Goal: Task Accomplishment & Management: Use online tool/utility

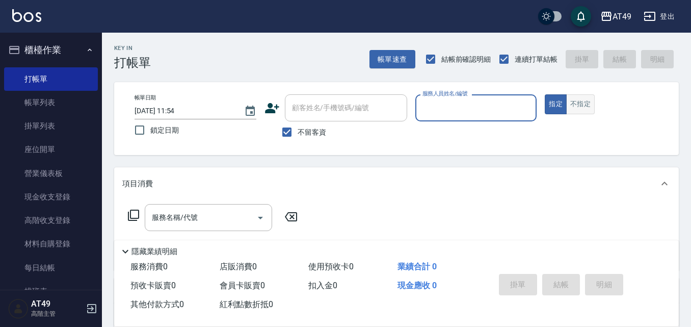
click at [579, 110] on button "不指定" at bounding box center [580, 104] width 29 height 20
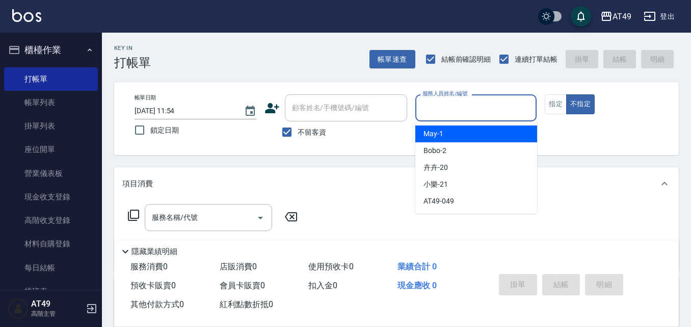
click at [501, 111] on input "服務人員姓名/編號" at bounding box center [476, 108] width 113 height 18
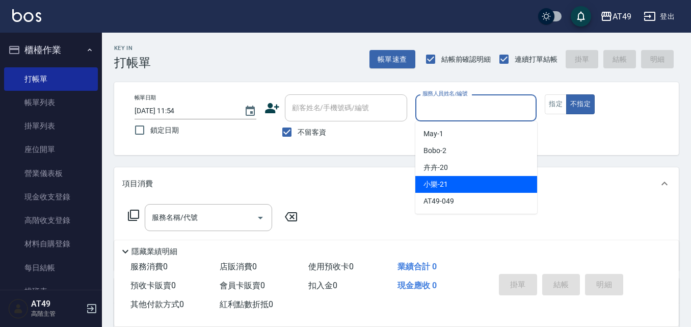
click at [463, 186] on div "小樂 -21" at bounding box center [476, 184] width 122 height 17
type input "小樂-21"
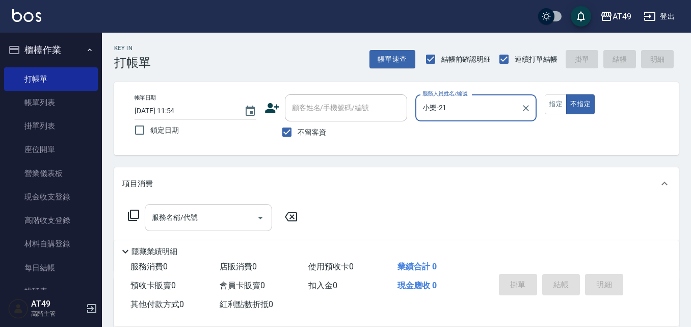
click at [232, 218] on input "服務名稱/代號" at bounding box center [200, 217] width 103 height 18
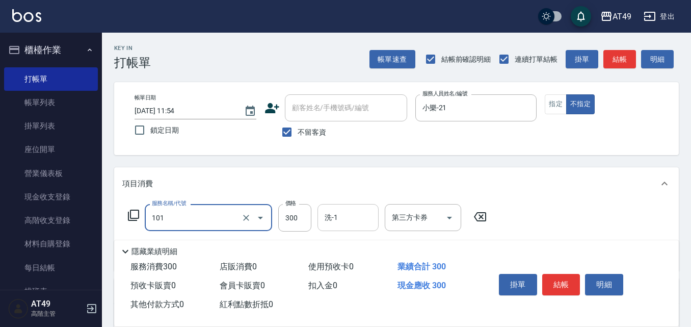
click at [356, 217] on input "洗-1" at bounding box center [348, 217] width 52 height 18
type input "一般洗髮(101)"
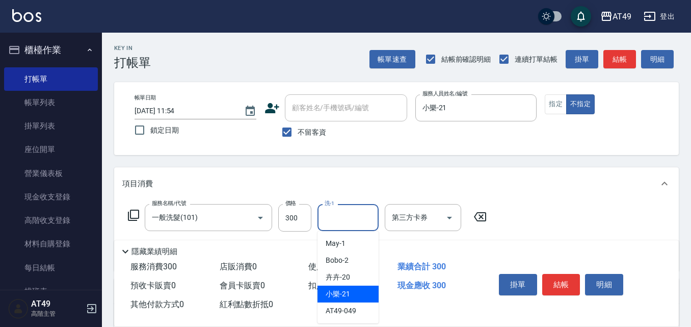
click at [361, 297] on div "小樂 -21" at bounding box center [347, 293] width 61 height 17
type input "小樂-21"
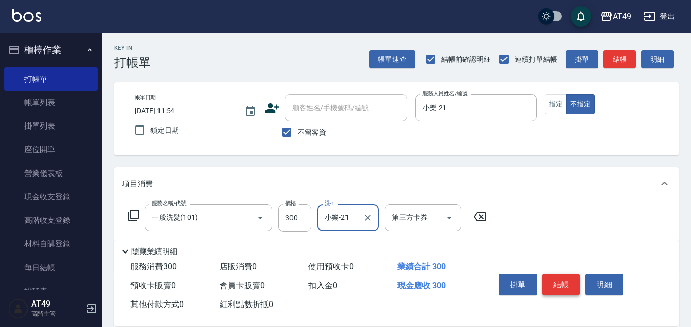
click at [562, 274] on button "結帳" at bounding box center [561, 284] width 38 height 21
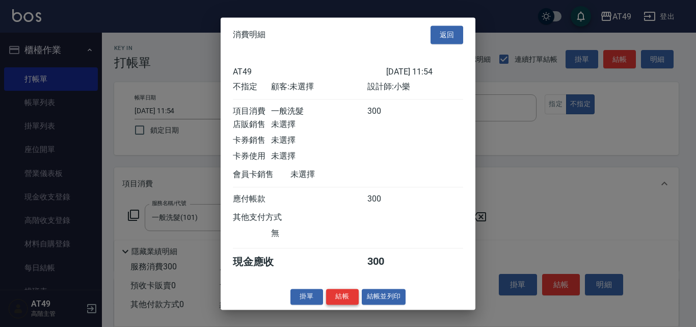
click at [340, 304] on button "結帳" at bounding box center [342, 296] width 33 height 16
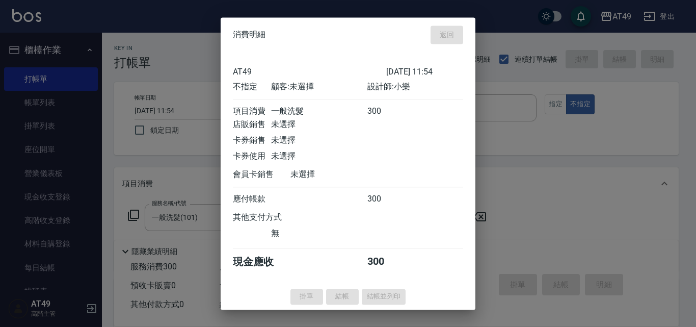
type input "[DATE] 16:16"
